Goal: Transaction & Acquisition: Purchase product/service

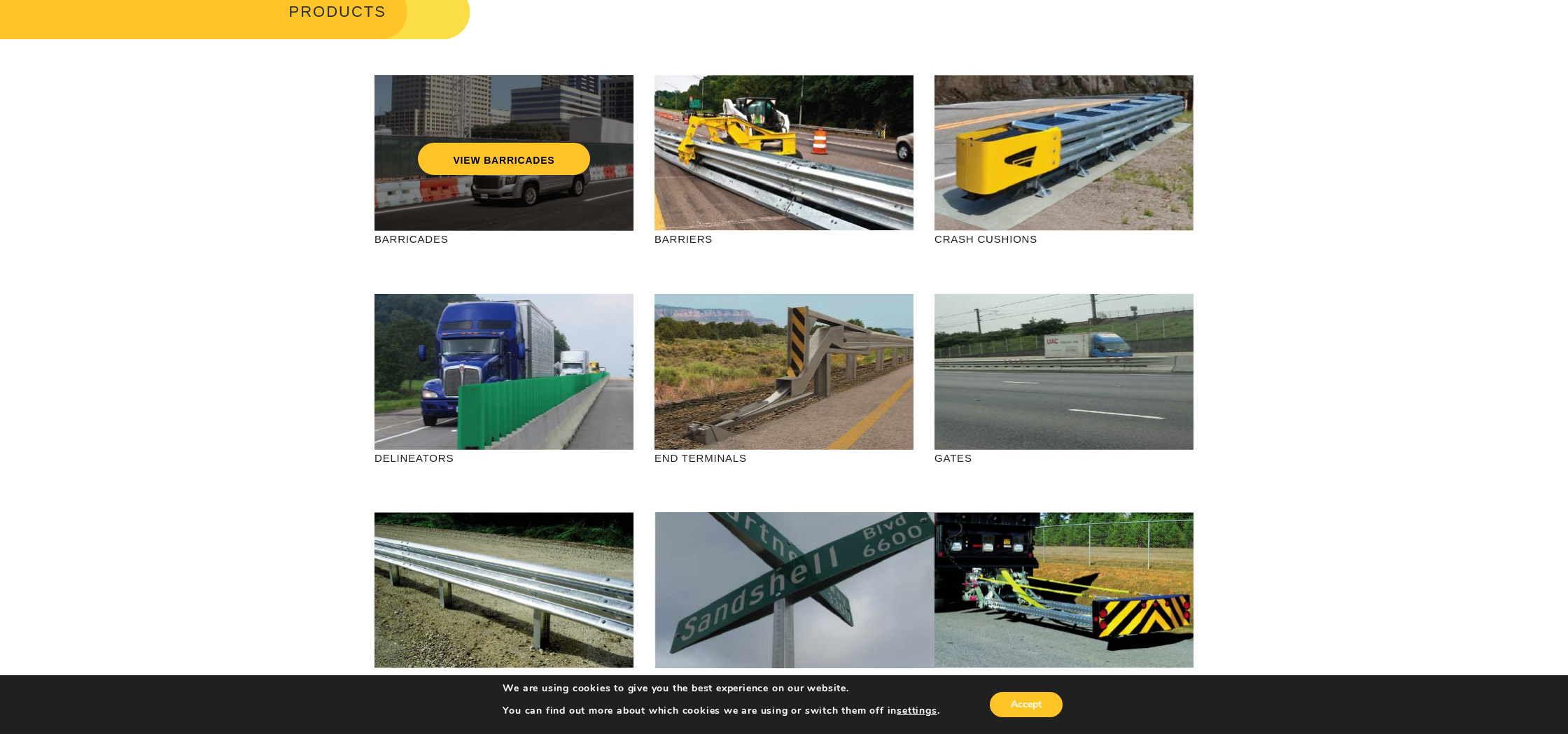
scroll to position [94, 1]
click at [566, 165] on link "VIEW BARRICADES" at bounding box center [503, 159] width 172 height 32
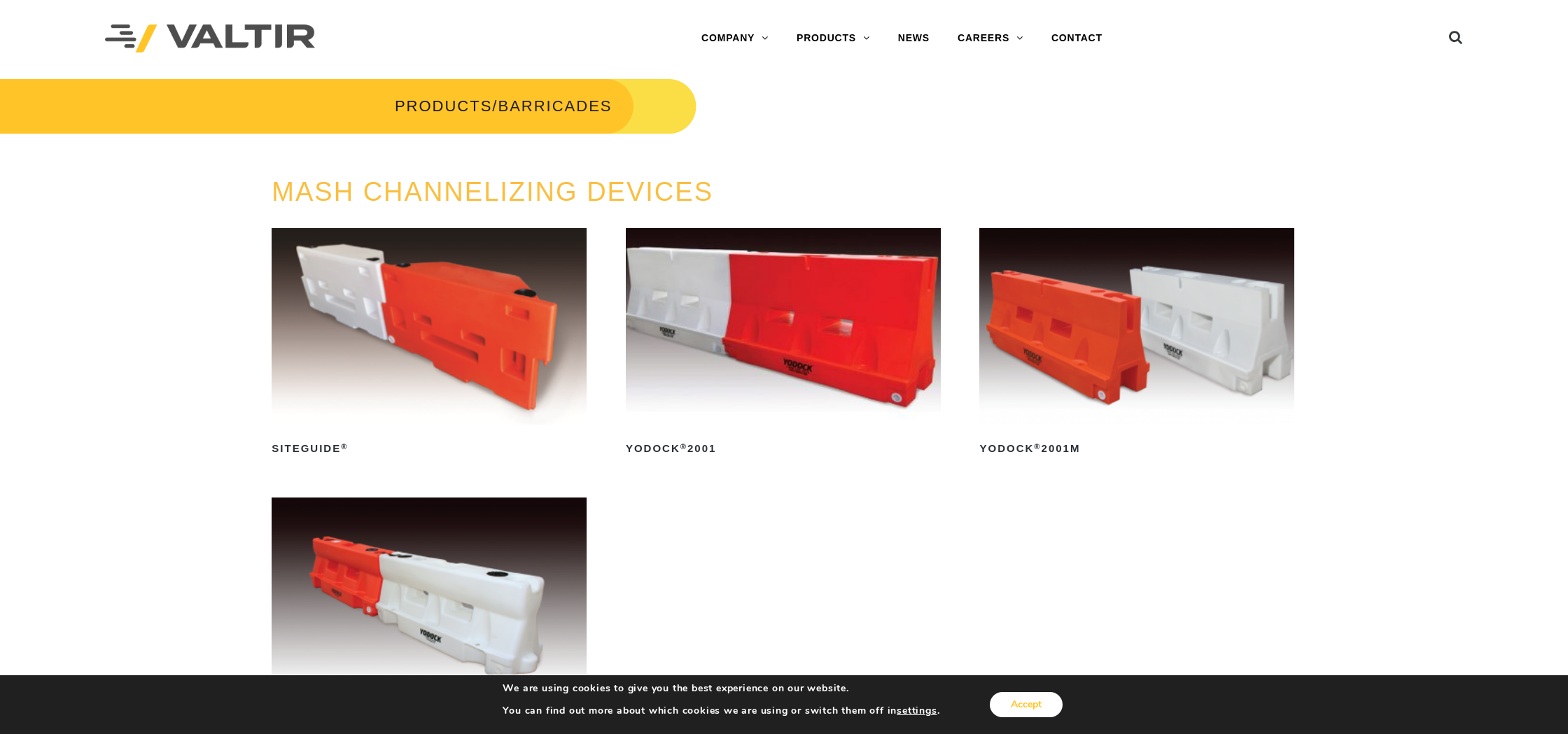
click at [1015, 705] on button "Accept" at bounding box center [1026, 705] width 73 height 26
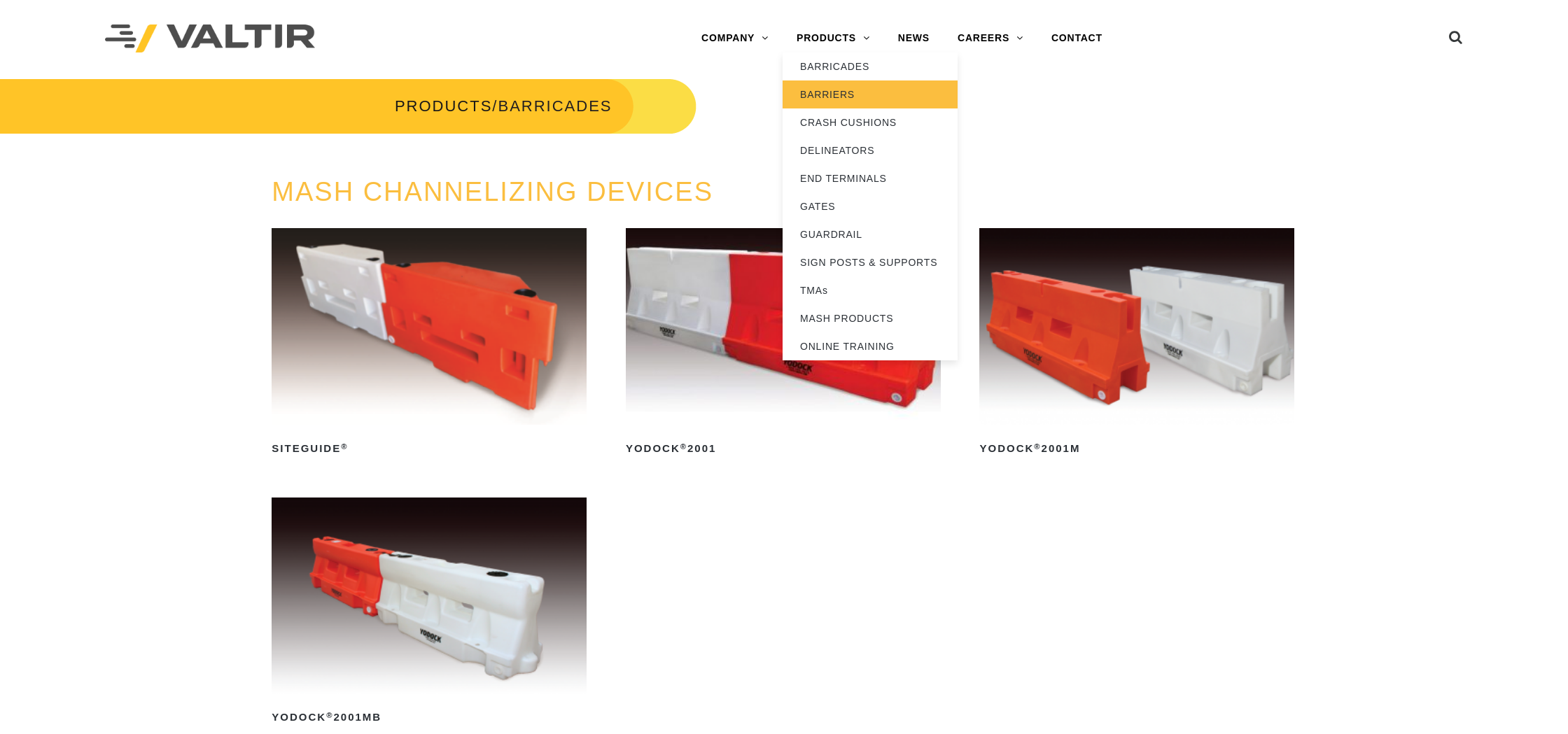
click at [820, 102] on link "BARRIERS" at bounding box center [871, 94] width 175 height 28
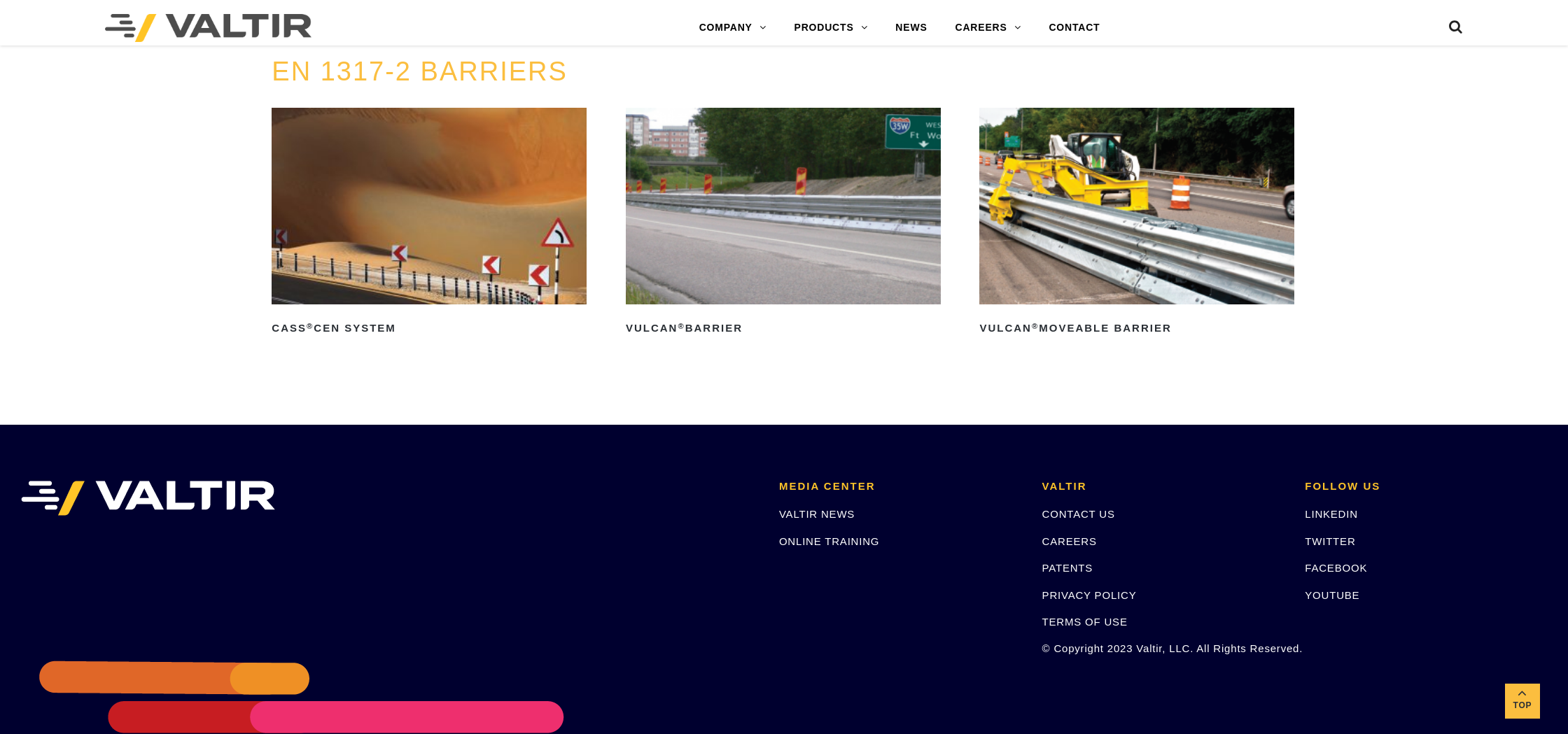
scroll to position [3014, 0]
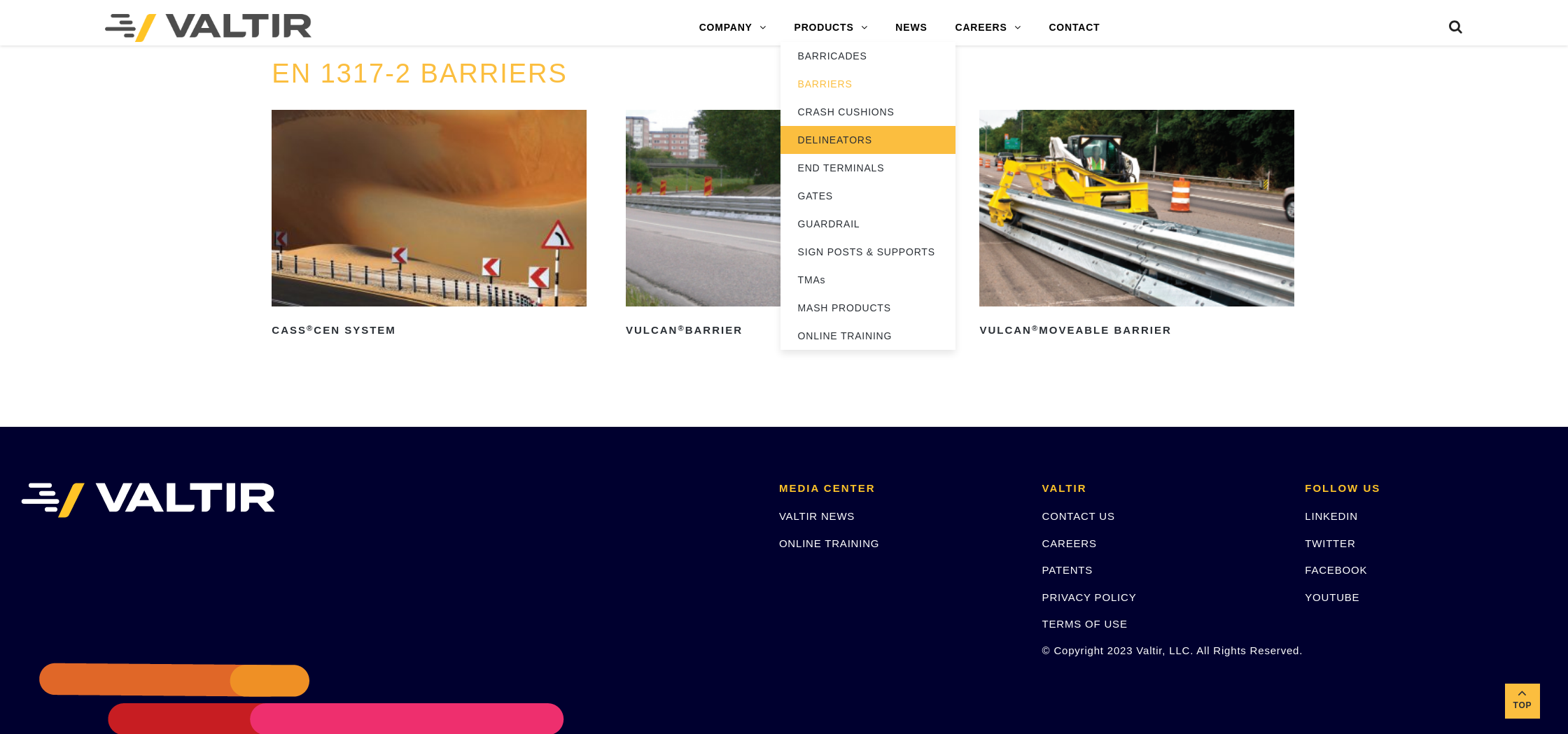
click at [840, 137] on link "DELINEATORS" at bounding box center [868, 140] width 175 height 28
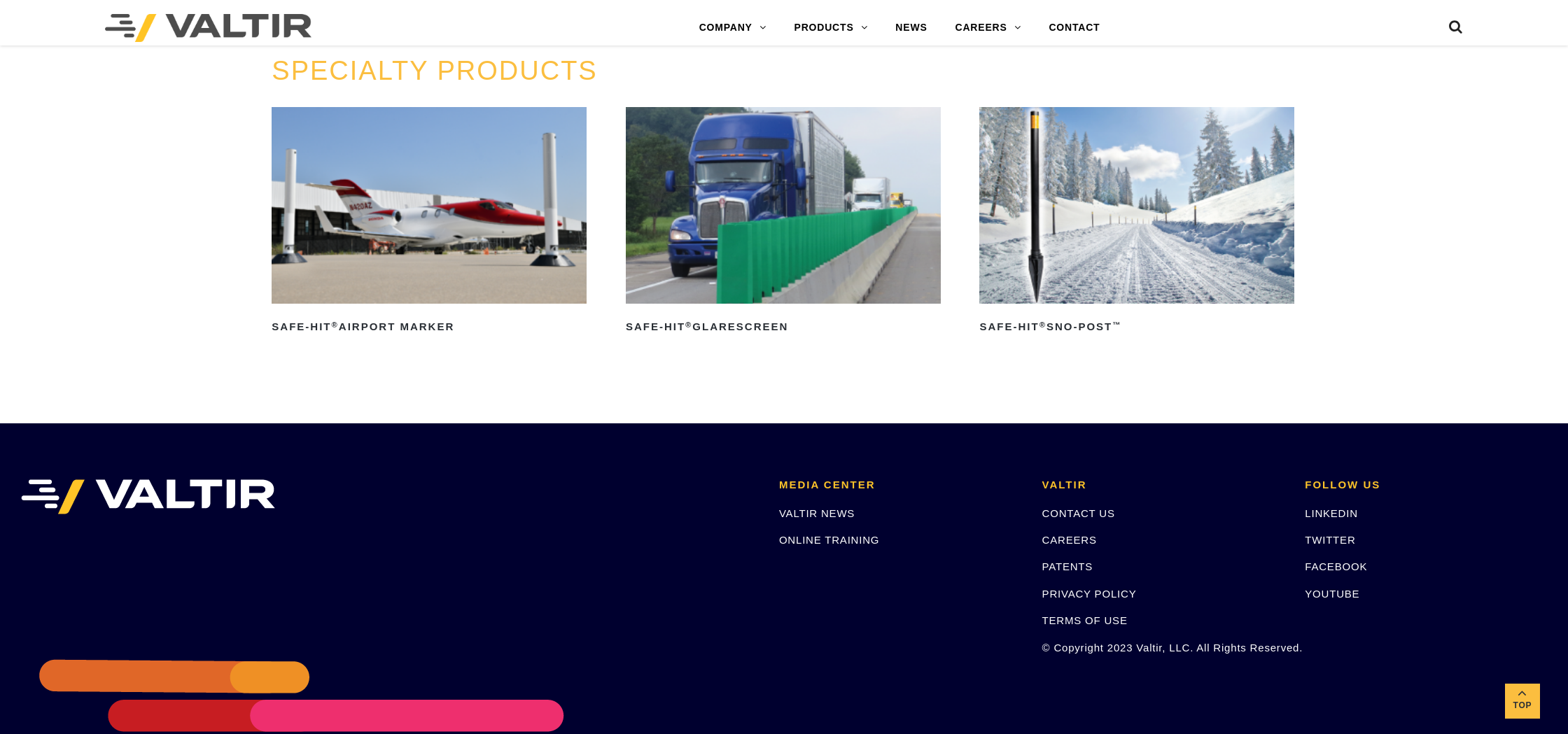
scroll to position [1285, 0]
